Goal: Transaction & Acquisition: Book appointment/travel/reservation

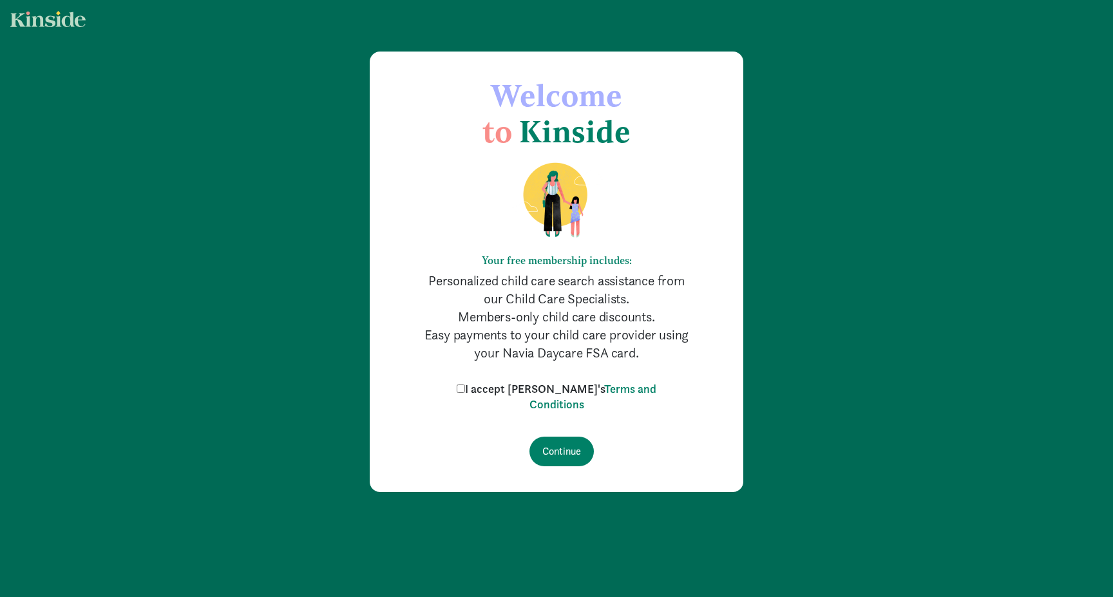
click at [498, 389] on label "I accept [PERSON_NAME]'s Terms and Conditions" at bounding box center [557, 396] width 206 height 31
click at [465, 389] on input "I accept [PERSON_NAME]'s Terms and Conditions" at bounding box center [461, 389] width 8 height 8
checkbox input "true"
click at [562, 452] on input "Continue" at bounding box center [562, 452] width 64 height 30
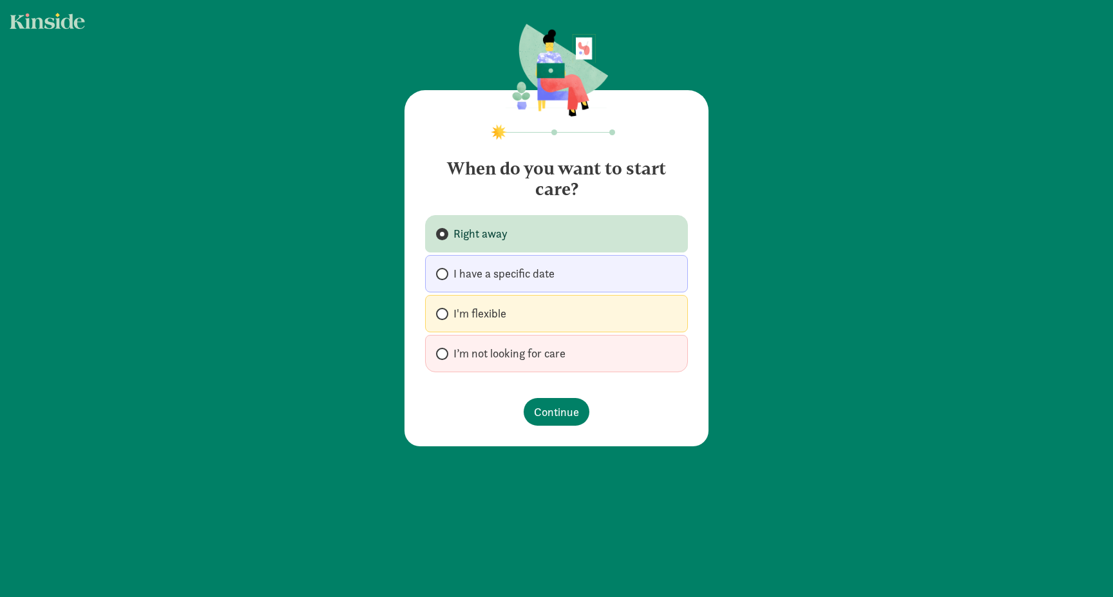
click at [470, 352] on span "I’m not looking for care" at bounding box center [510, 353] width 112 height 15
click at [445, 352] on input "I’m not looking for care" at bounding box center [440, 354] width 8 height 8
radio input "true"
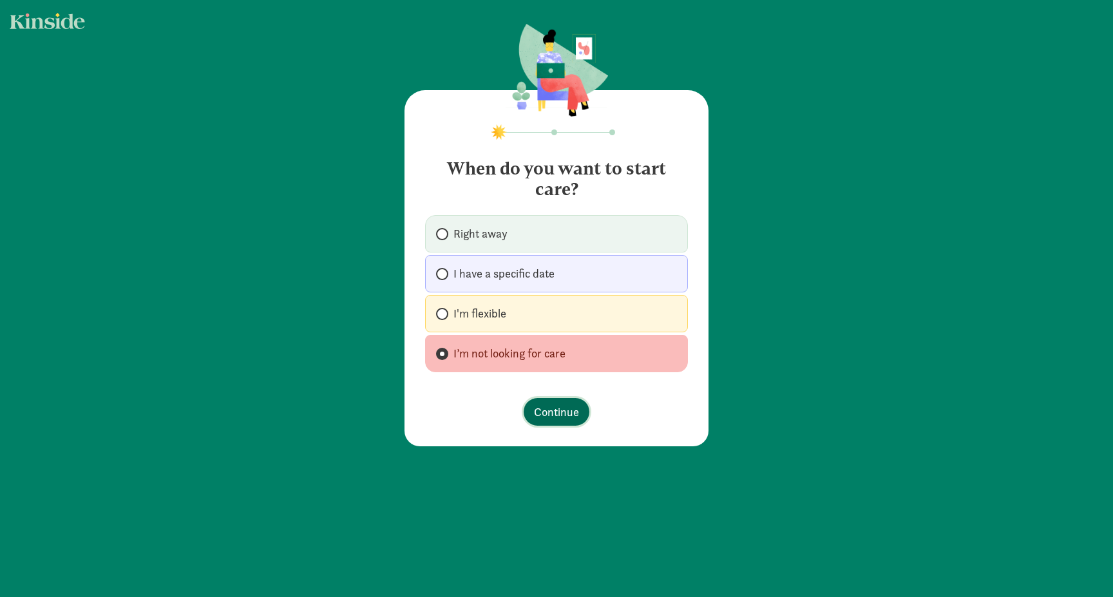
click at [538, 402] on button "Continue" at bounding box center [557, 412] width 66 height 28
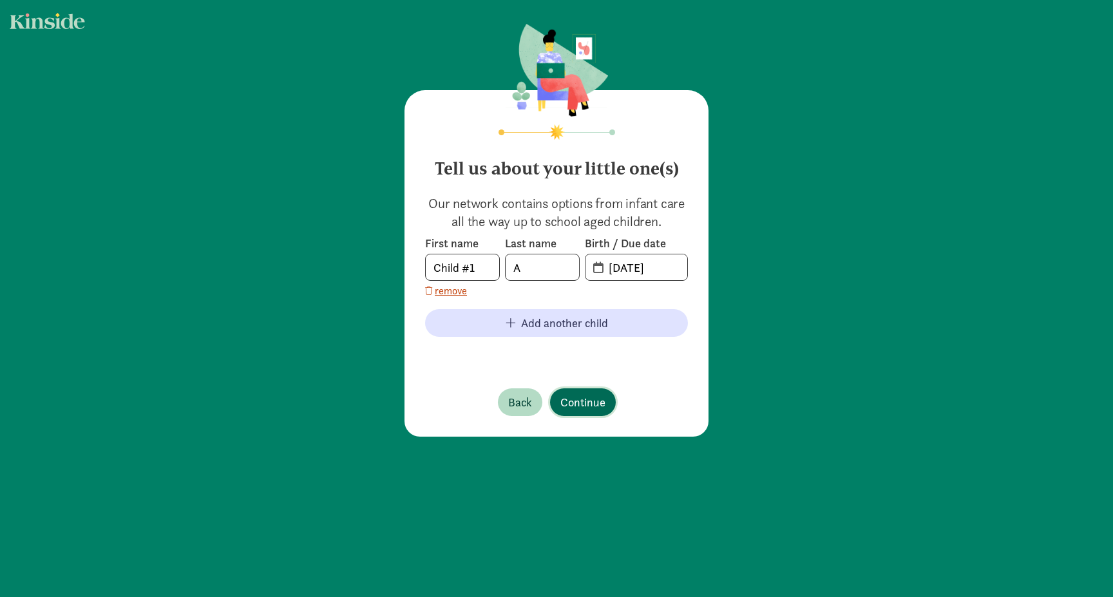
click at [586, 403] on span "Continue" at bounding box center [583, 402] width 45 height 17
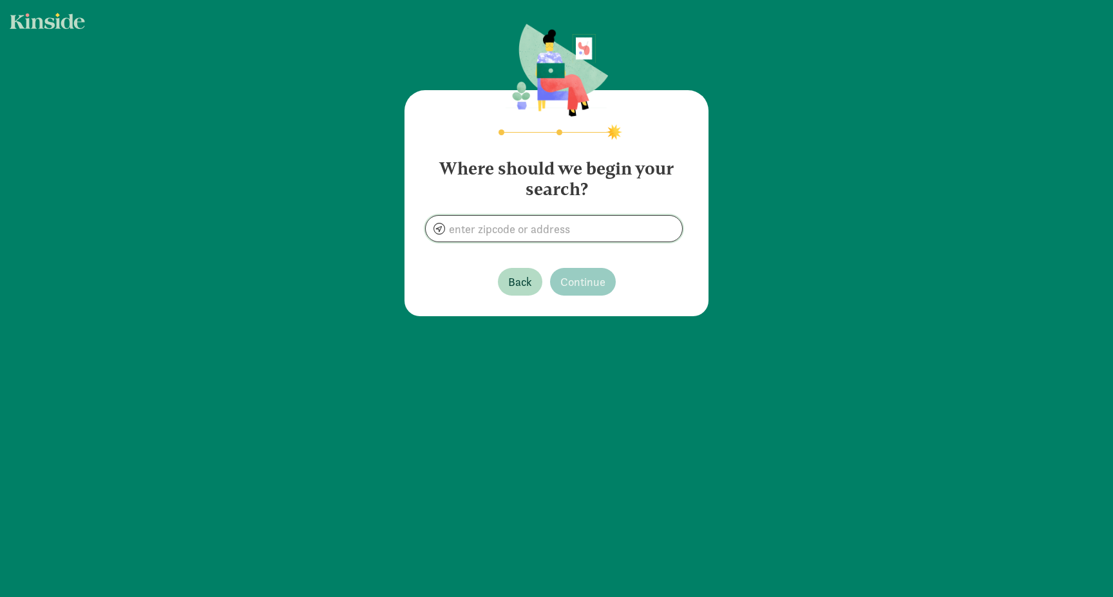
click at [489, 234] on input at bounding box center [554, 229] width 256 height 26
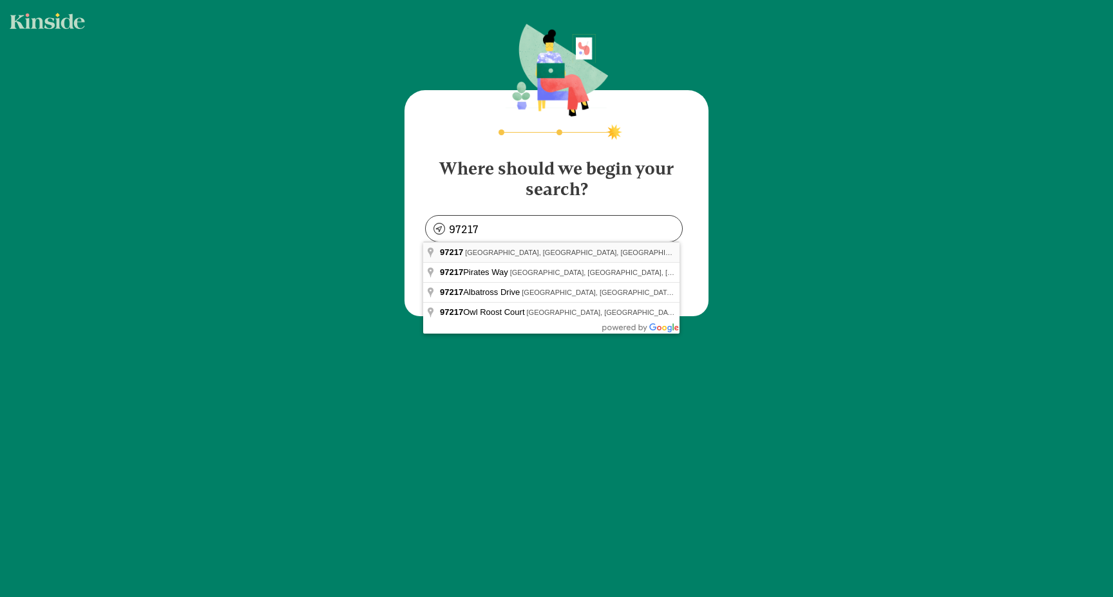
type input "[GEOGRAPHIC_DATA], [GEOGRAPHIC_DATA] 97217, [GEOGRAPHIC_DATA]"
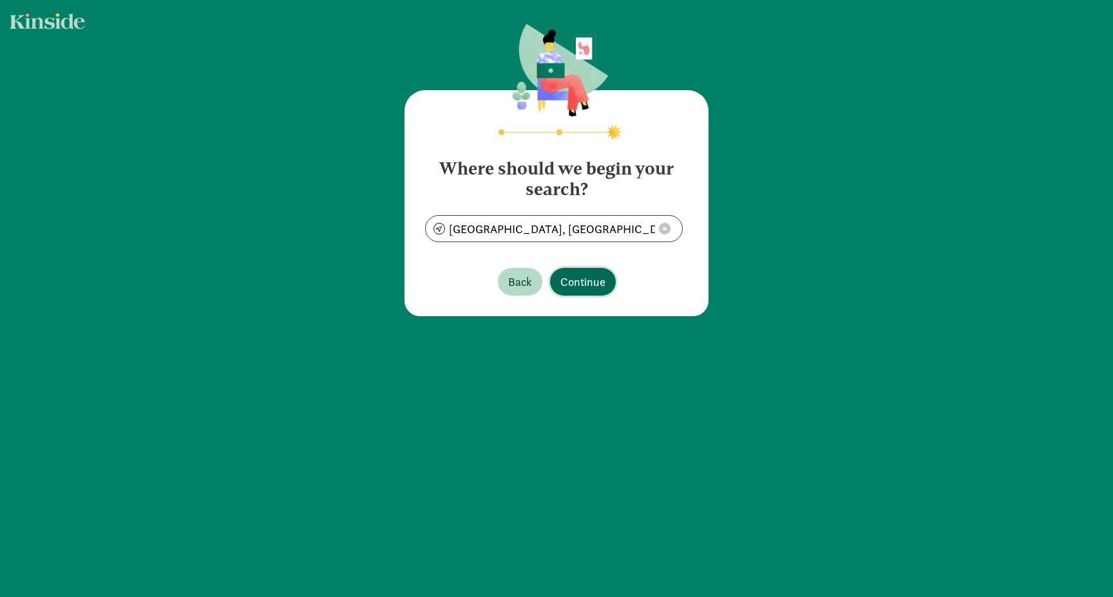
click at [577, 292] on button "Continue" at bounding box center [583, 282] width 66 height 28
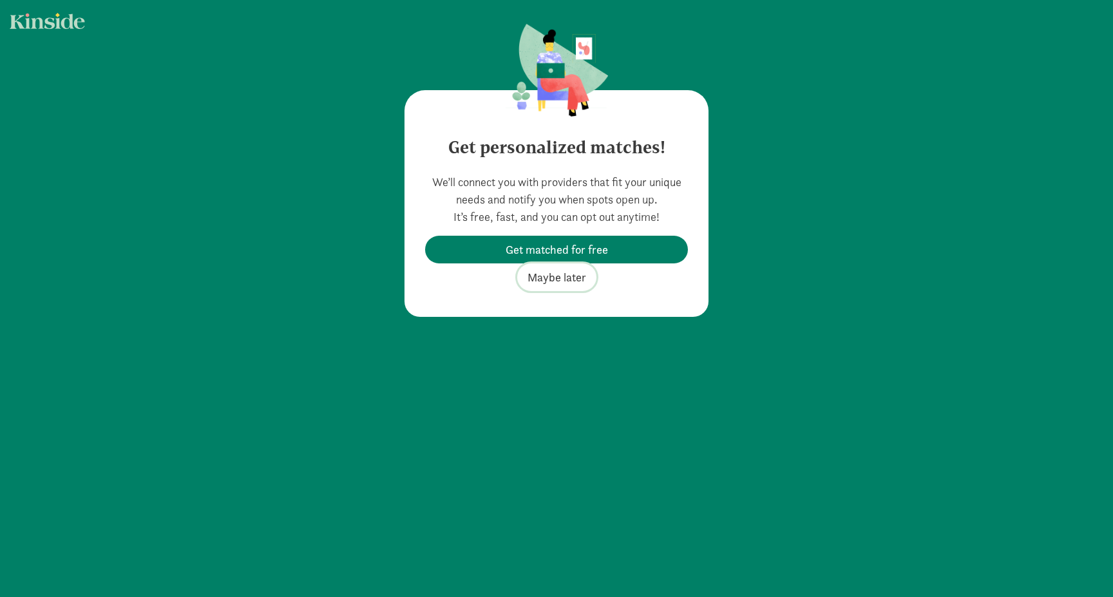
click at [564, 276] on span "Maybe later" at bounding box center [557, 277] width 59 height 17
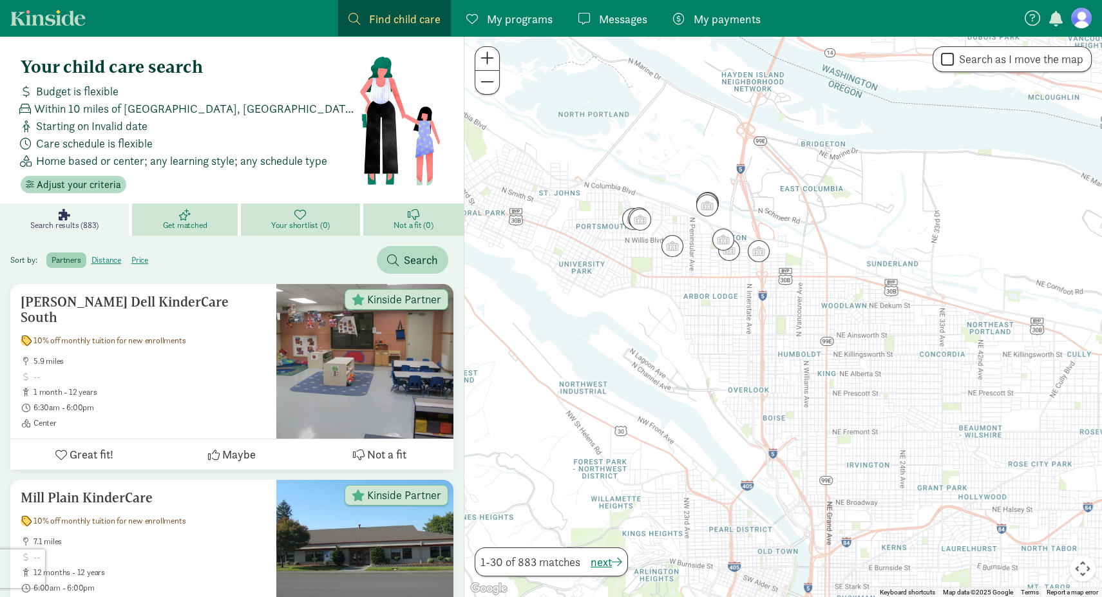
click at [802, 358] on div at bounding box center [784, 316] width 638 height 561
click at [719, 240] on img "Click to see details" at bounding box center [729, 250] width 24 height 24
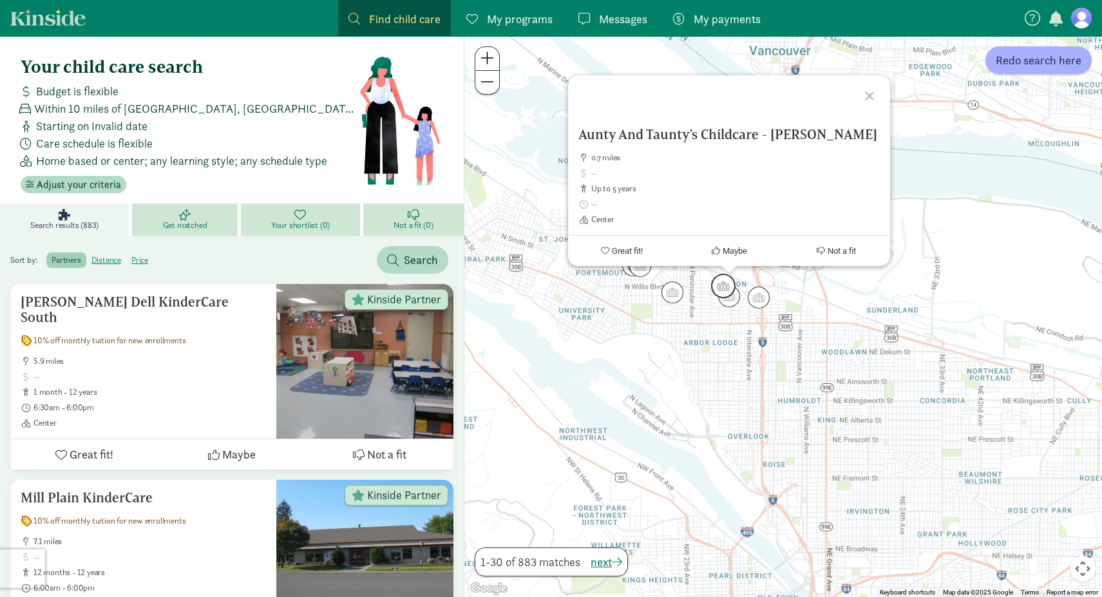
click at [726, 287] on img "Click to see details" at bounding box center [723, 286] width 24 height 24
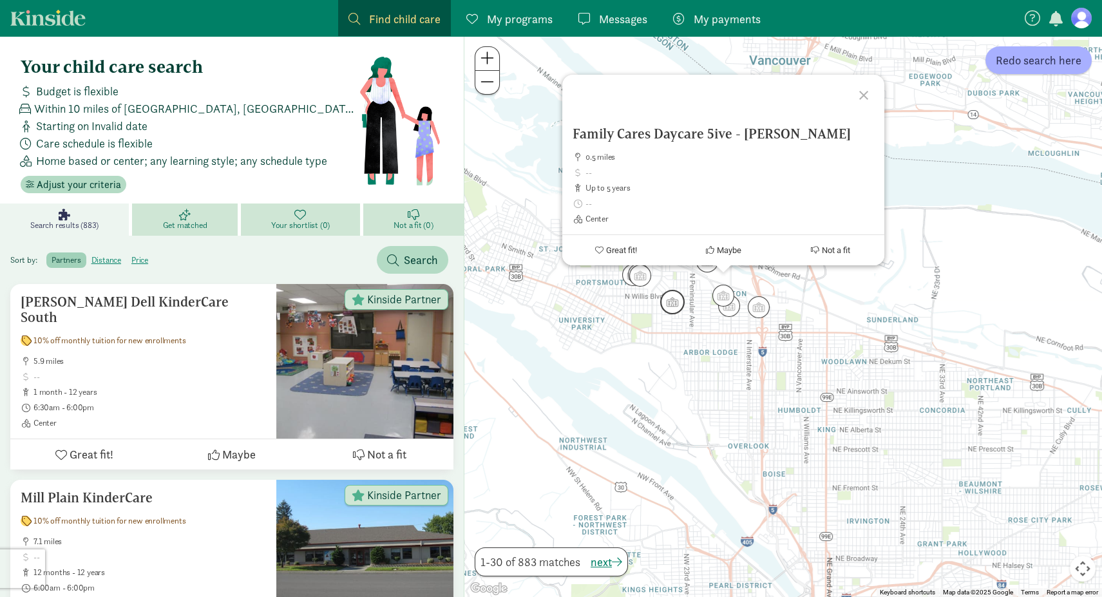
click at [677, 302] on img "Click to see details" at bounding box center [672, 302] width 24 height 24
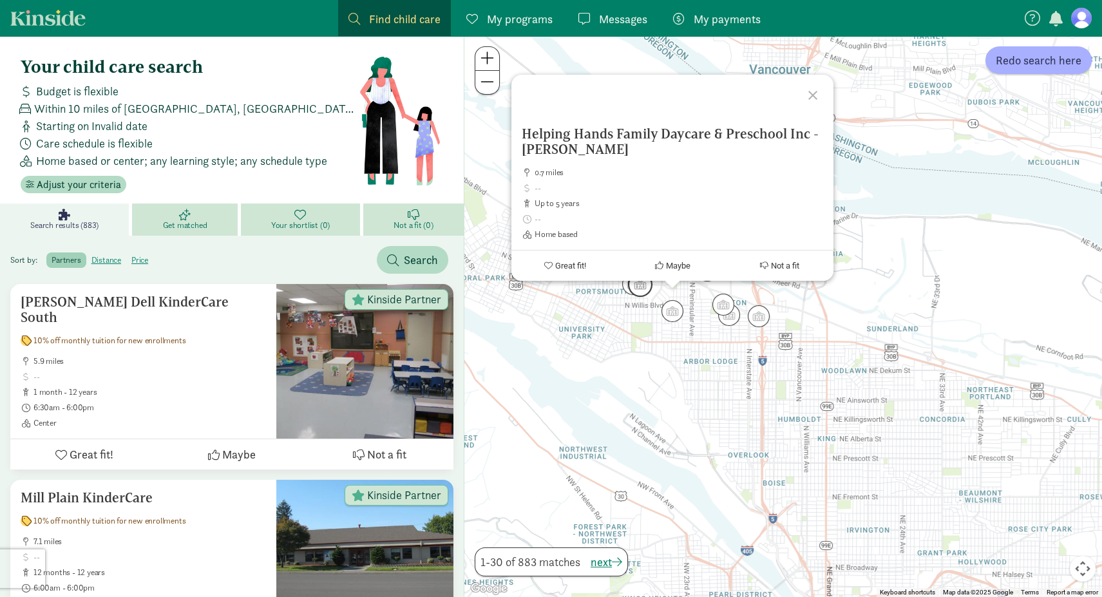
click at [642, 285] on img "Click to see details" at bounding box center [640, 285] width 24 height 24
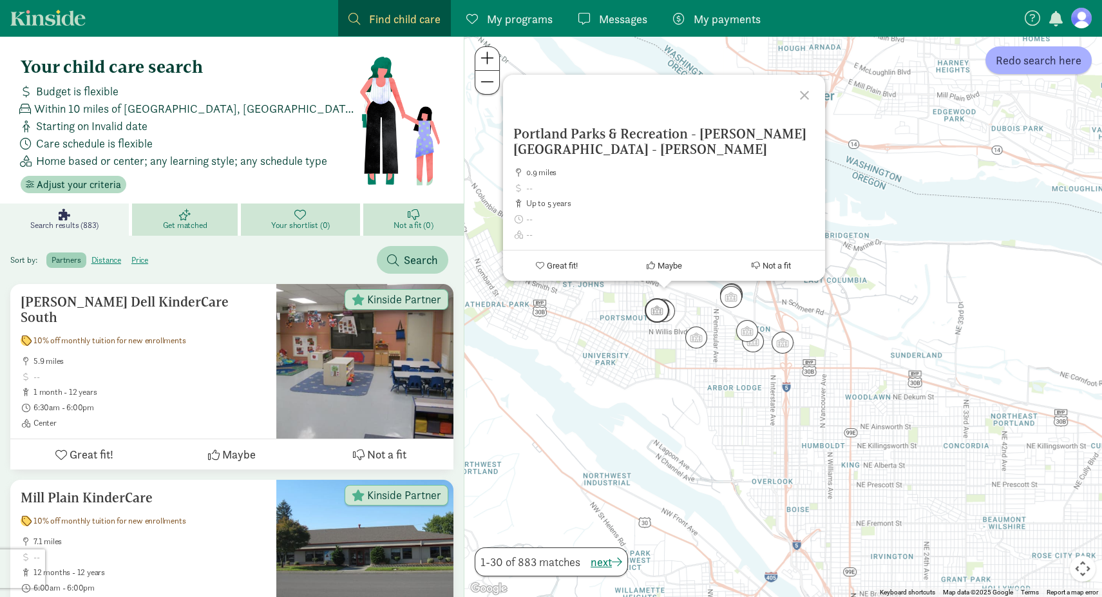
click at [651, 307] on img "Click to see details" at bounding box center [657, 310] width 24 height 24
